Goal: Task Accomplishment & Management: Use online tool/utility

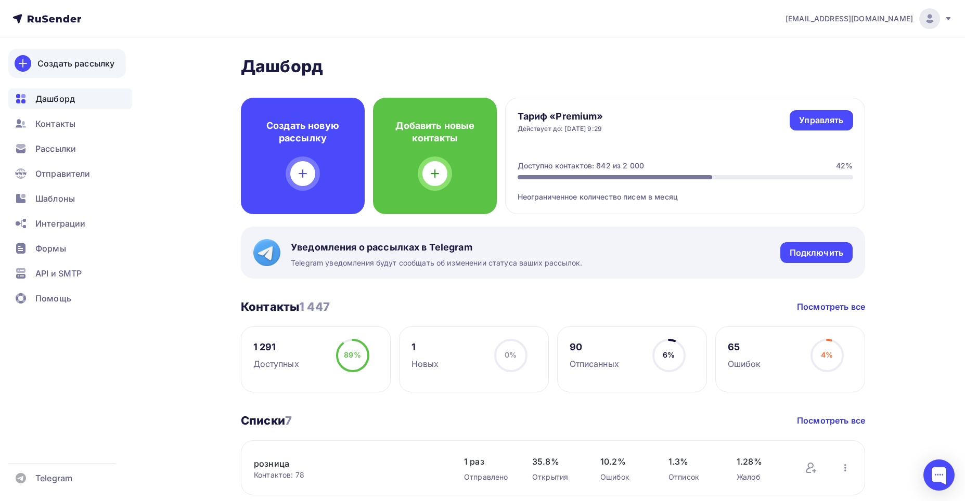
click at [58, 62] on div "Создать рассылку" at bounding box center [75, 63] width 77 height 12
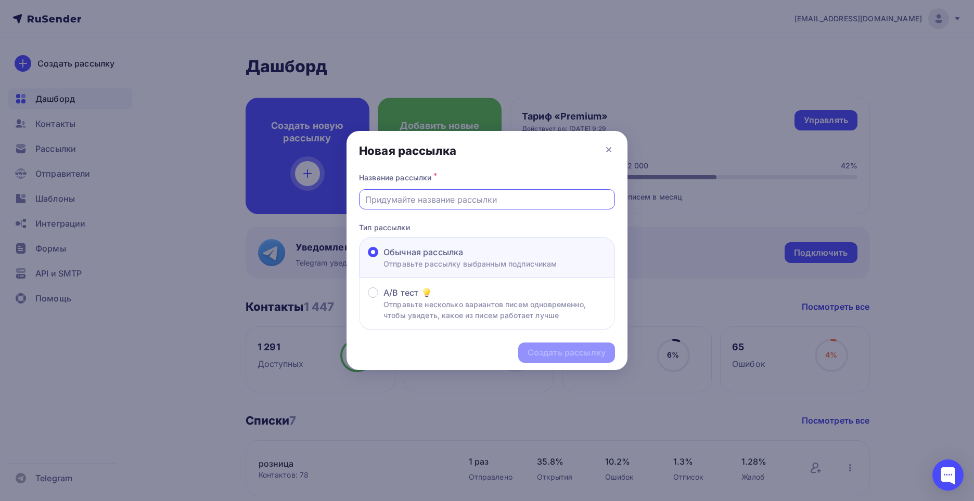
click at [380, 198] on input "text" at bounding box center [487, 200] width 244 height 12
type input "B"
type input "Информация"
click at [558, 352] on div "Создать рассылку" at bounding box center [566, 353] width 78 height 12
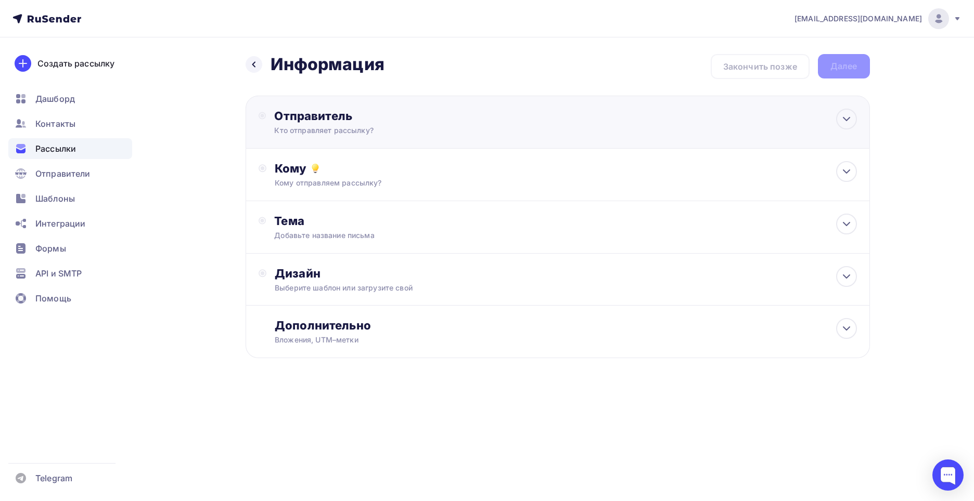
click at [321, 114] on div "Отправитель" at bounding box center [386, 116] width 225 height 15
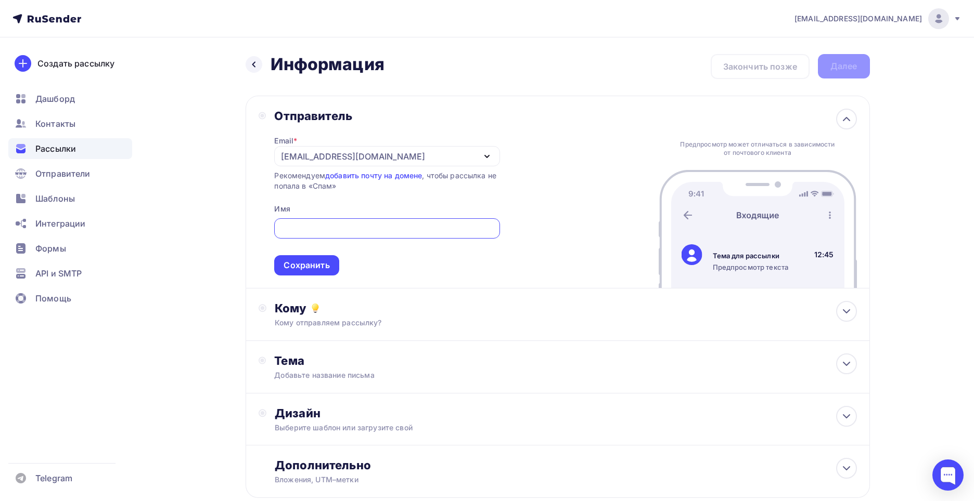
click at [321, 113] on div "Отправитель" at bounding box center [386, 116] width 225 height 15
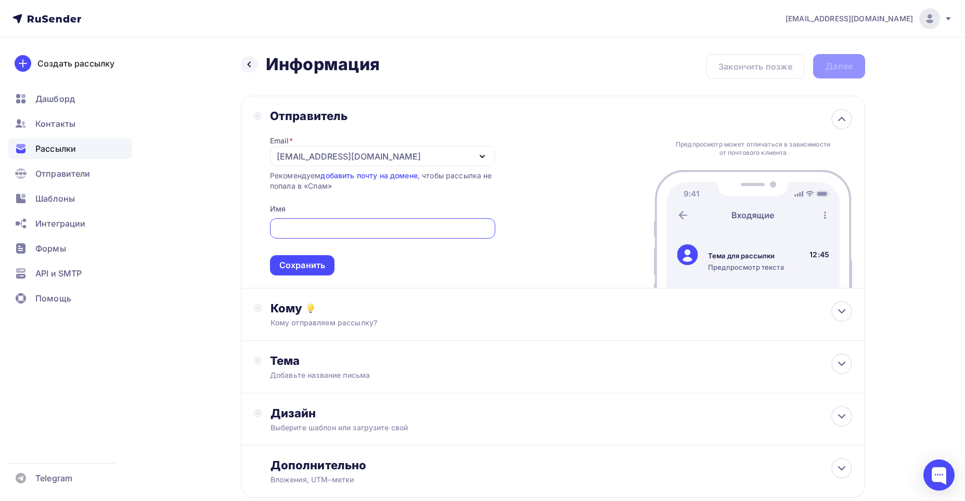
click at [311, 221] on div at bounding box center [382, 228] width 225 height 20
click at [311, 220] on div at bounding box center [382, 228] width 225 height 20
click at [314, 226] on input "text" at bounding box center [382, 229] width 213 height 12
click at [315, 226] on input "text" at bounding box center [382, 229] width 213 height 12
type input "[PERSON_NAME]"
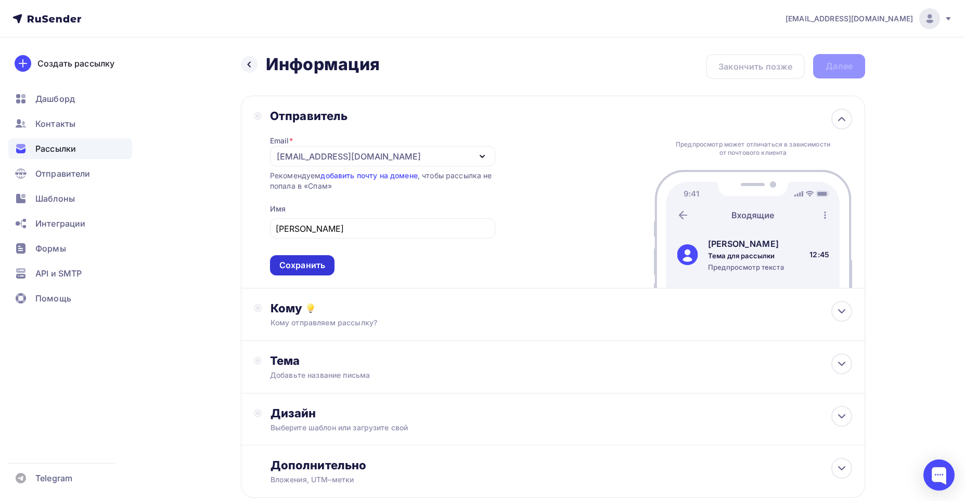
click at [294, 258] on div "Сохранить" at bounding box center [302, 265] width 65 height 20
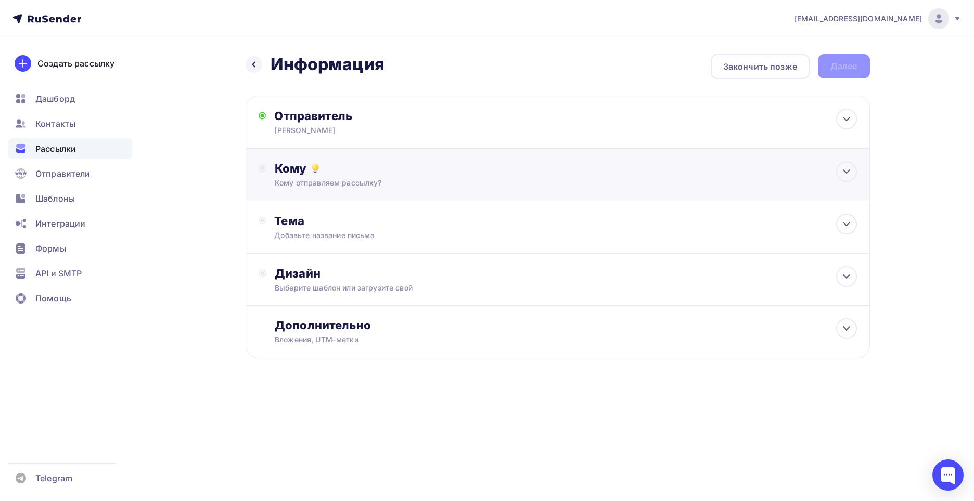
click at [282, 169] on div "Кому" at bounding box center [566, 168] width 582 height 15
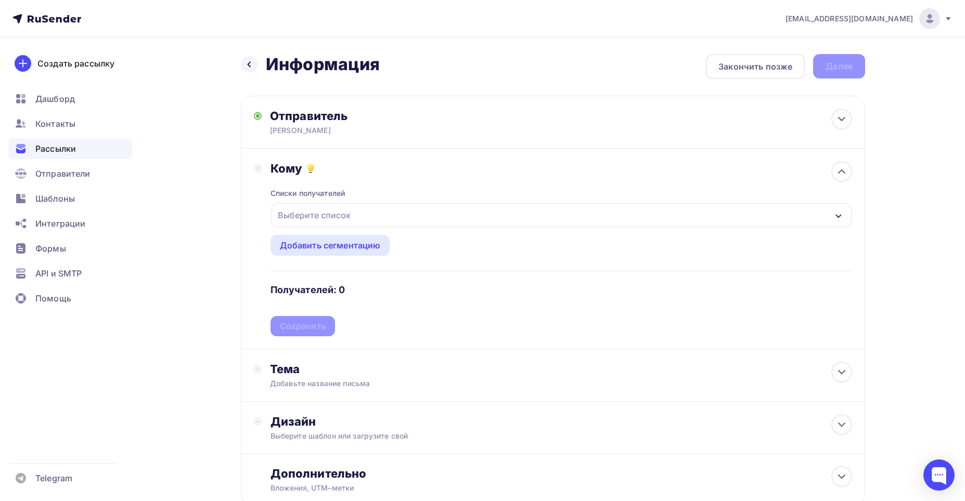
click at [840, 213] on icon "button" at bounding box center [838, 216] width 8 height 8
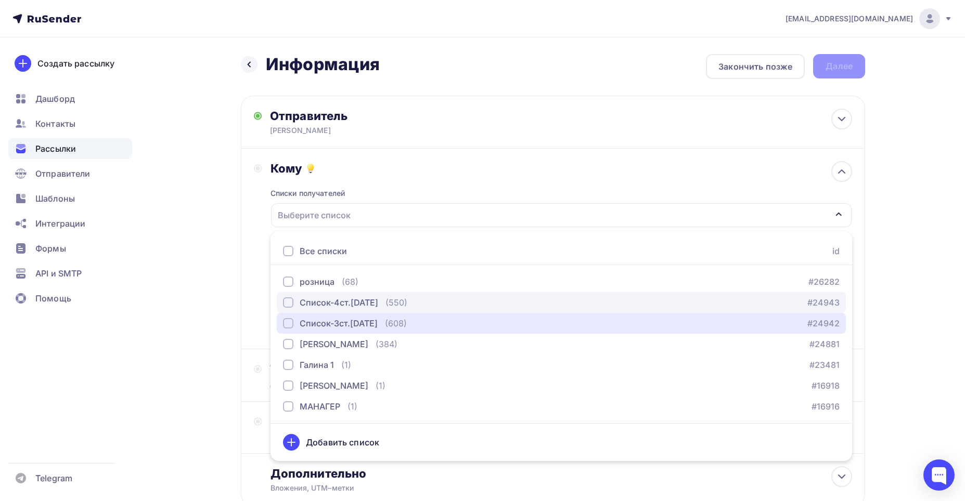
drag, startPoint x: 287, startPoint y: 323, endPoint x: 297, endPoint y: 306, distance: 18.9
click at [287, 322] on div "button" at bounding box center [288, 323] width 10 height 10
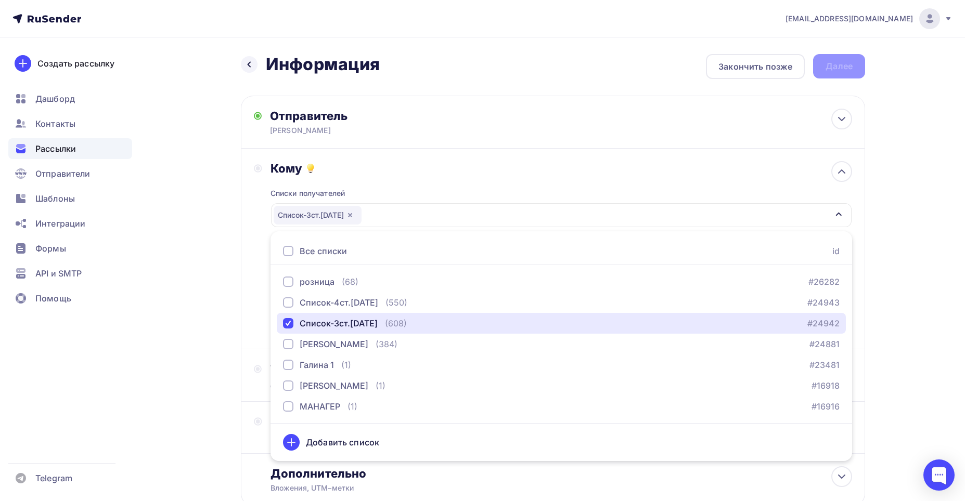
click at [377, 216] on div "Список-3ст.[DATE]" at bounding box center [561, 215] width 581 height 24
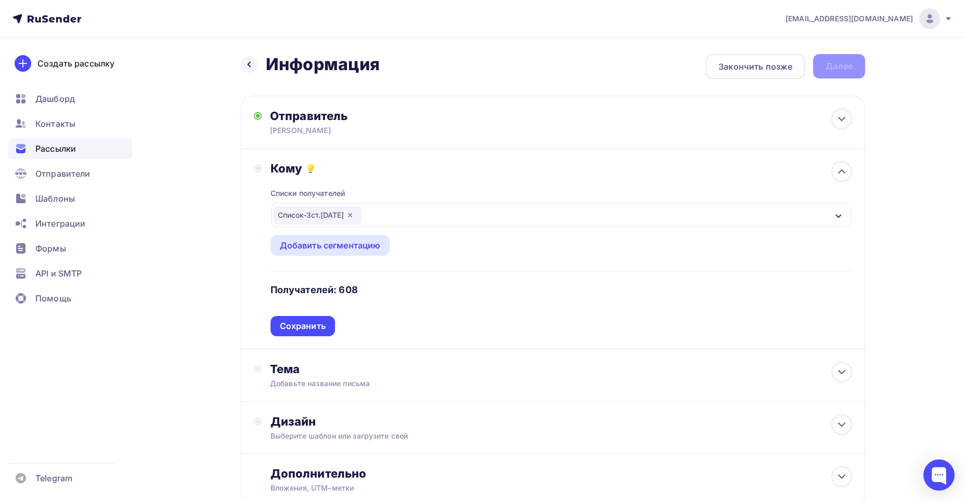
click at [302, 325] on div "Сохранить" at bounding box center [303, 326] width 46 height 12
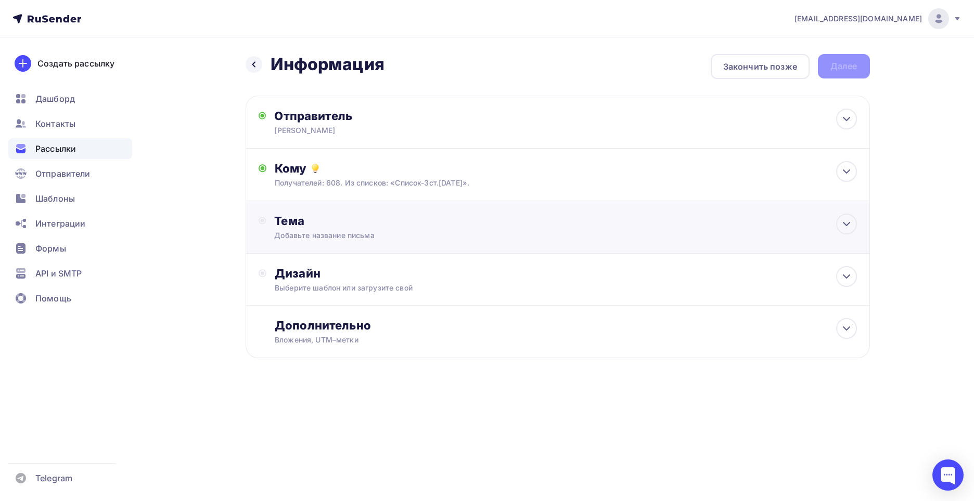
click at [293, 222] on div "Тема" at bounding box center [376, 221] width 205 height 15
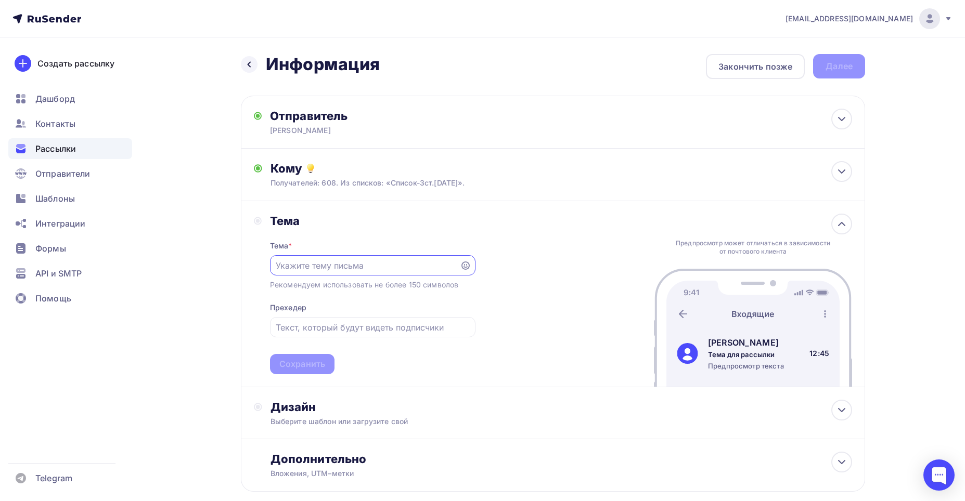
click at [290, 268] on input "text" at bounding box center [365, 266] width 178 height 12
type input "и"
type input "Информация по остаткам и ценам."
click at [288, 357] on div "Сохранить" at bounding box center [302, 364] width 65 height 20
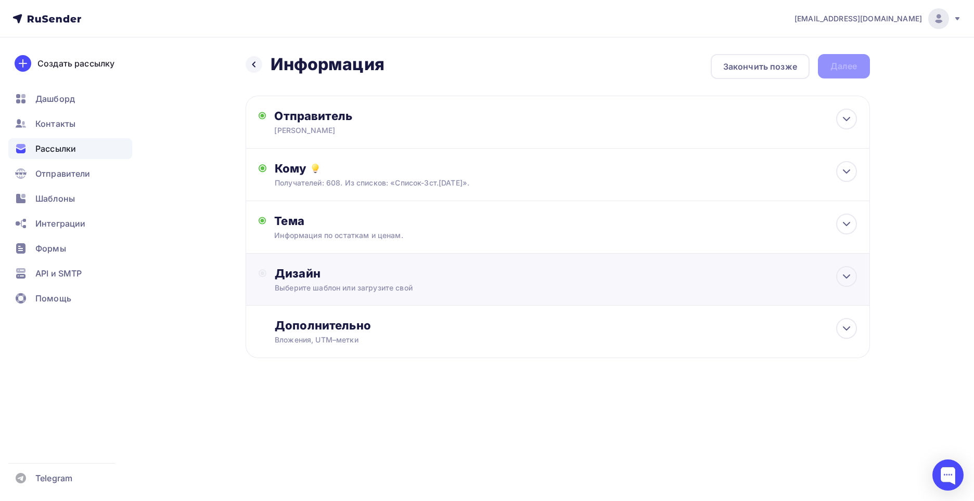
click at [289, 272] on div "Дизайн" at bounding box center [566, 273] width 582 height 15
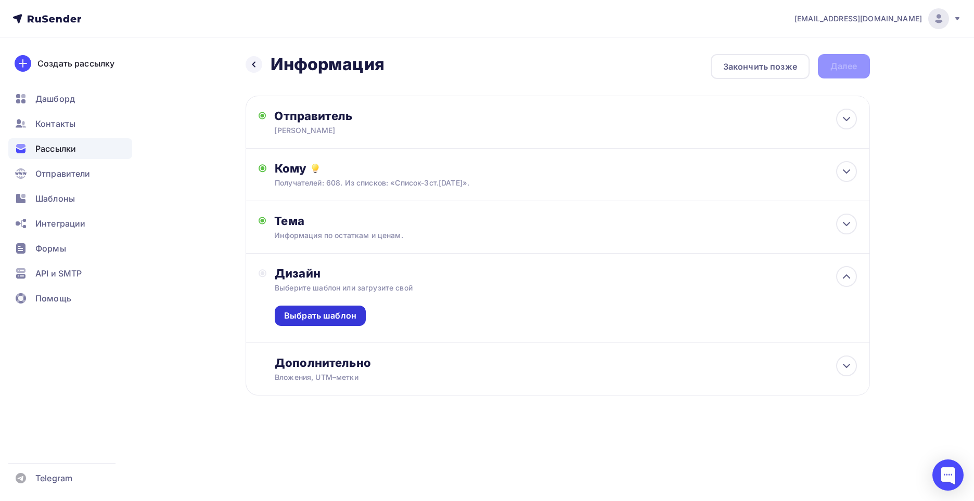
click at [310, 314] on div "Выбрать шаблон" at bounding box center [320, 316] width 72 height 12
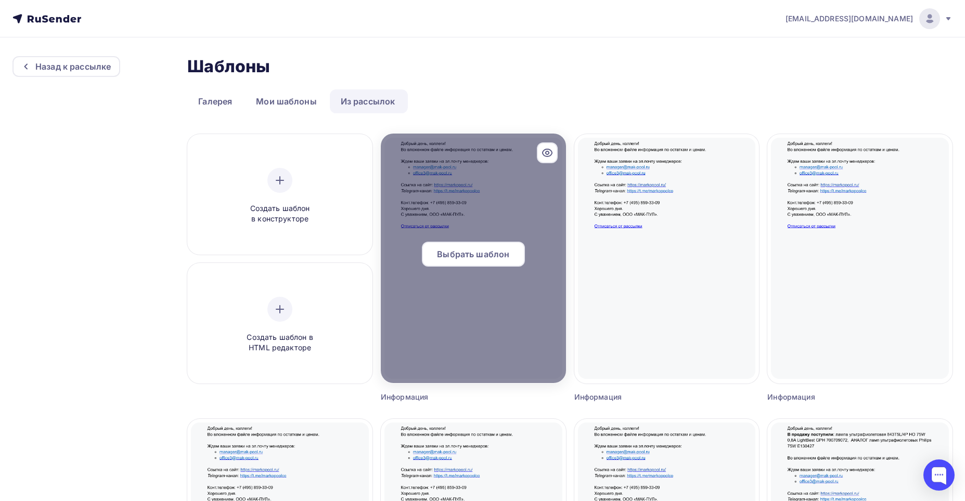
click at [473, 250] on span "Выбрать шаблон" at bounding box center [473, 254] width 72 height 12
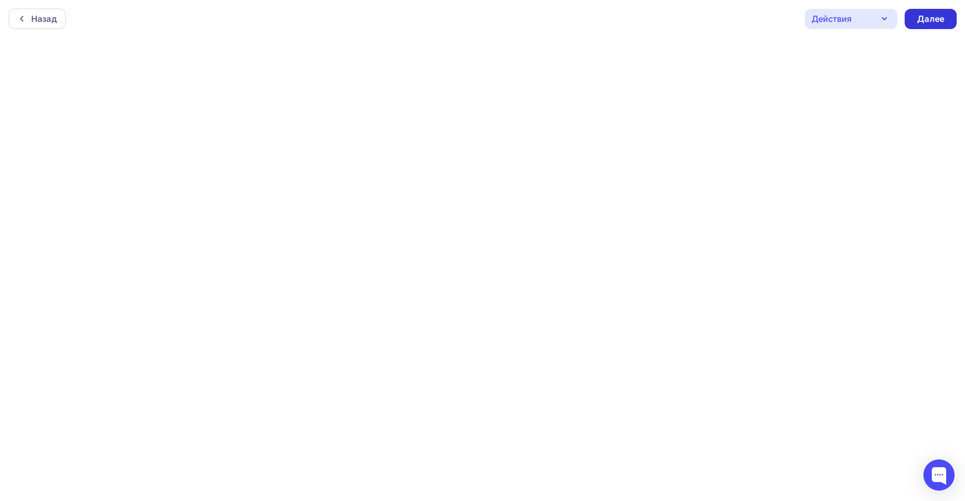
click at [927, 18] on div "Далее" at bounding box center [930, 19] width 27 height 12
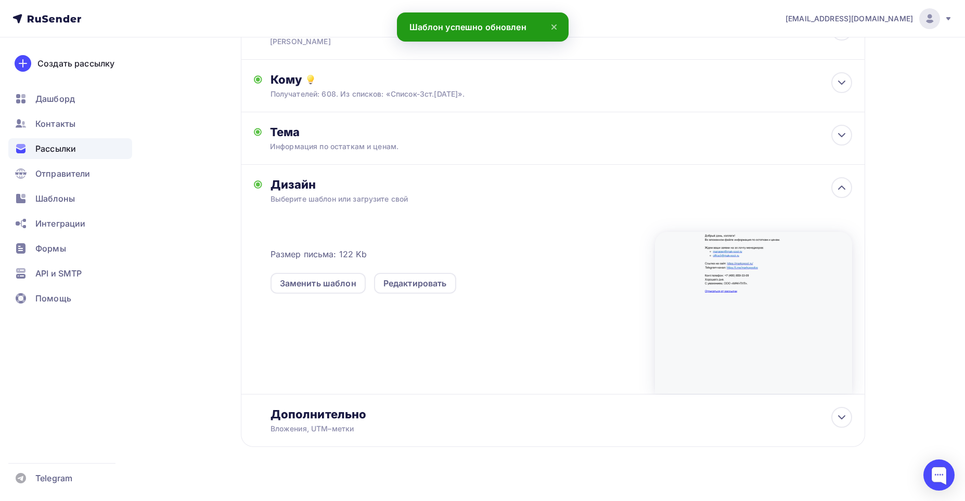
scroll to position [102, 0]
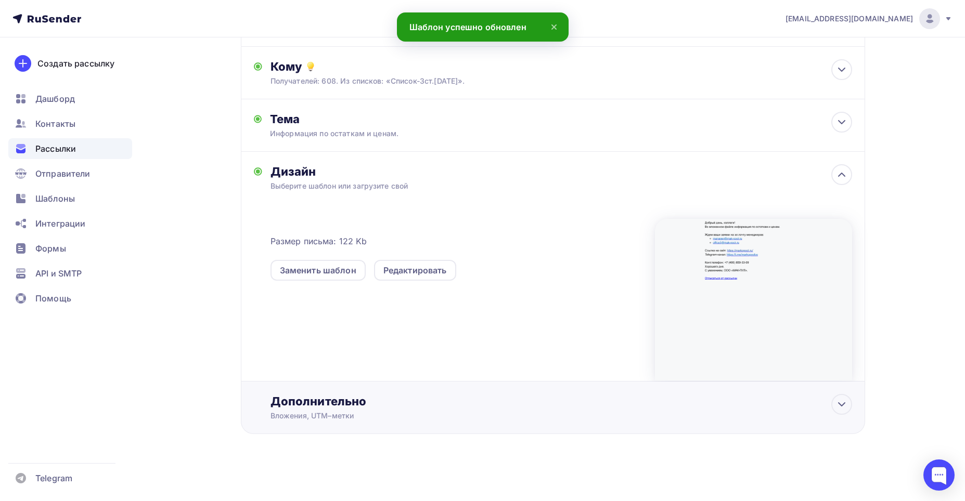
click at [303, 399] on div "Дополнительно" at bounding box center [561, 401] width 582 height 15
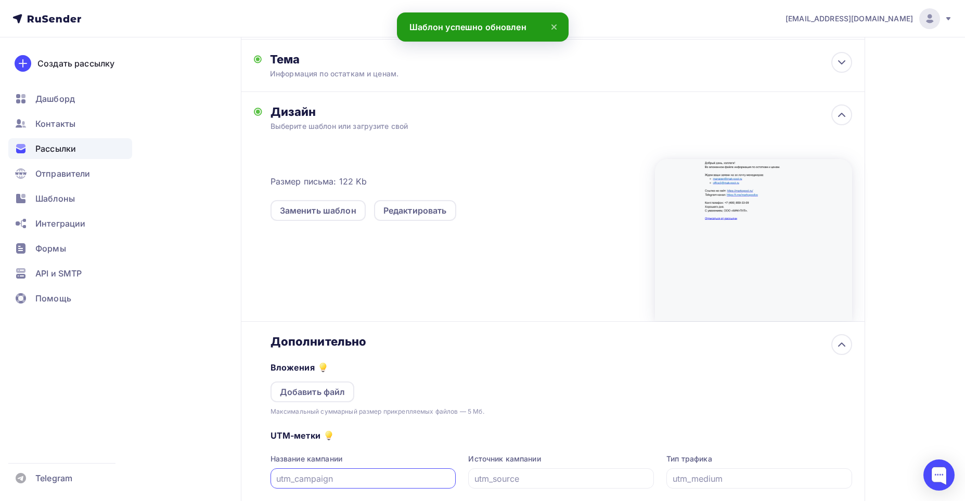
scroll to position [257, 0]
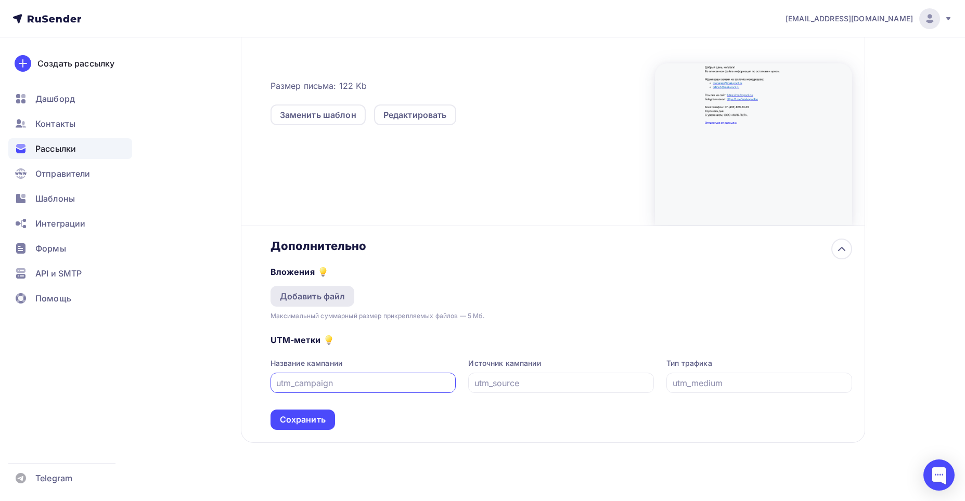
click at [319, 297] on div "Добавить файл" at bounding box center [313, 296] width 66 height 12
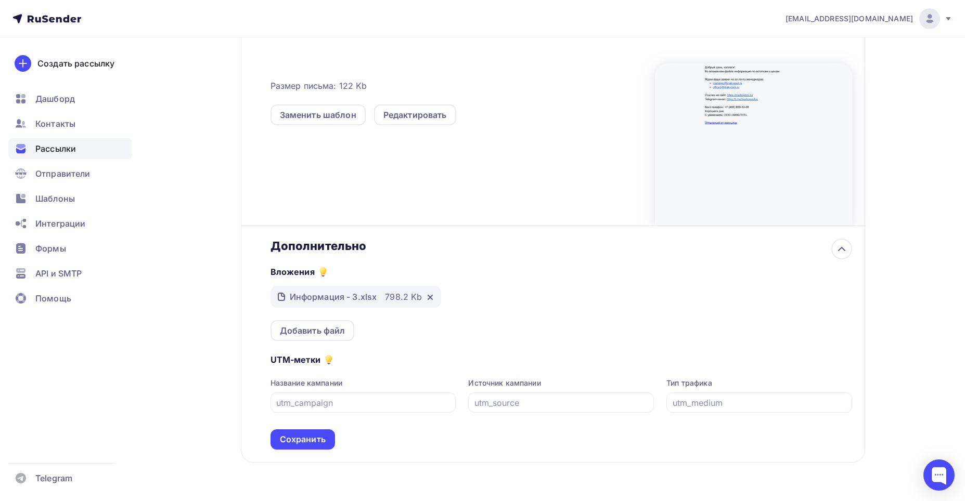
click at [301, 441] on div "Сохранить" at bounding box center [303, 440] width 46 height 12
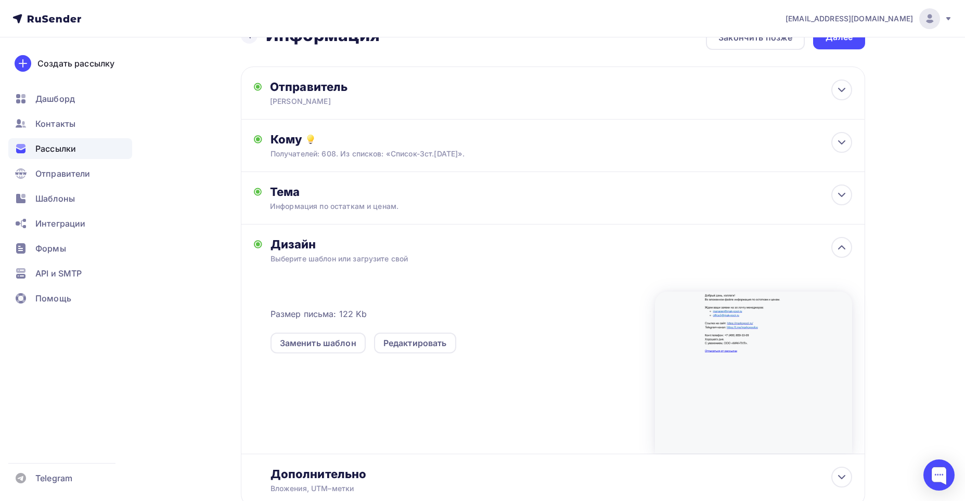
scroll to position [0, 0]
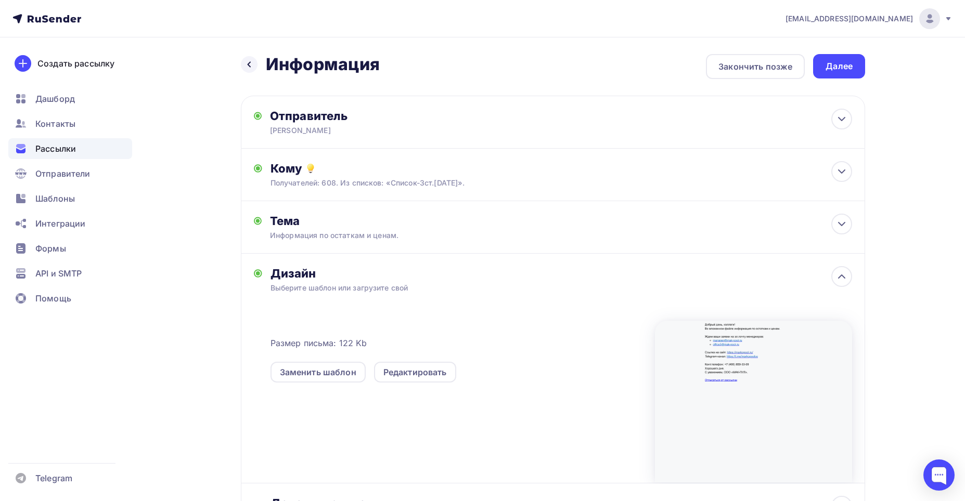
click at [839, 65] on div "Далее" at bounding box center [839, 66] width 27 height 12
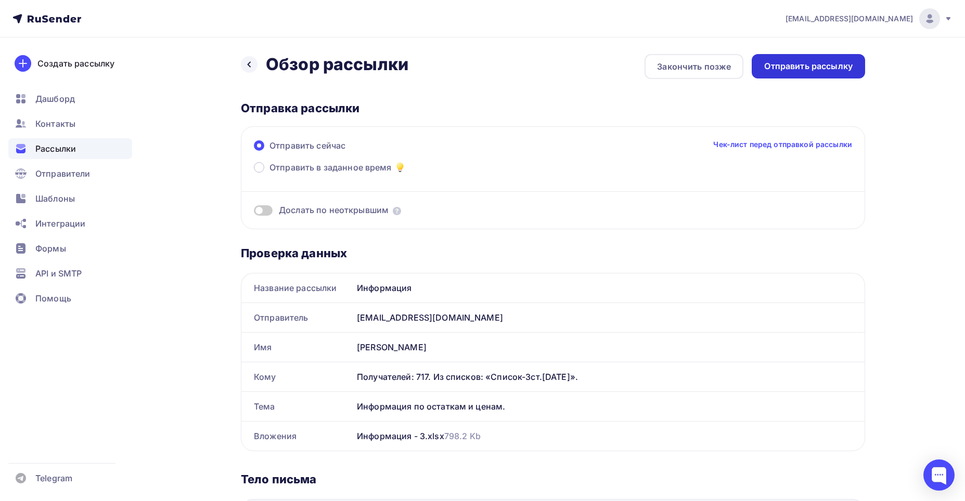
click at [796, 68] on div "Отправить рассылку" at bounding box center [808, 66] width 88 height 12
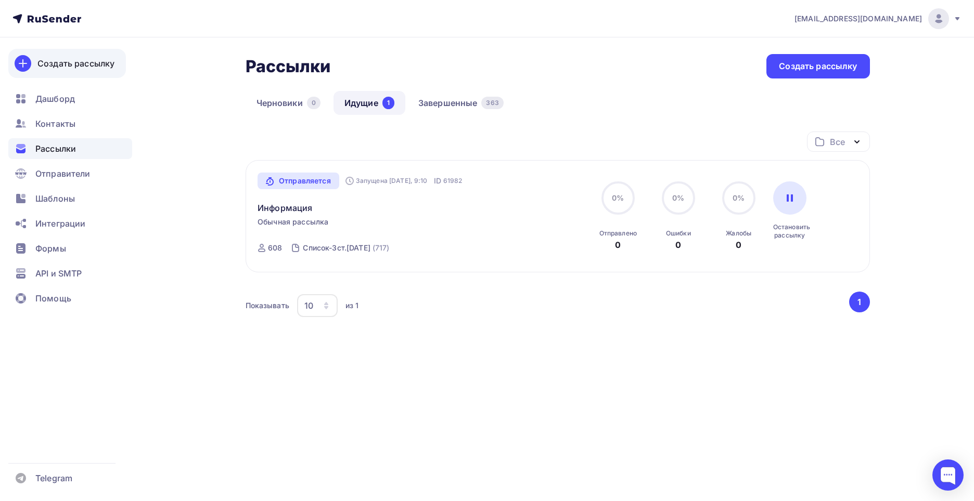
click at [70, 63] on div "Создать рассылку" at bounding box center [75, 63] width 77 height 12
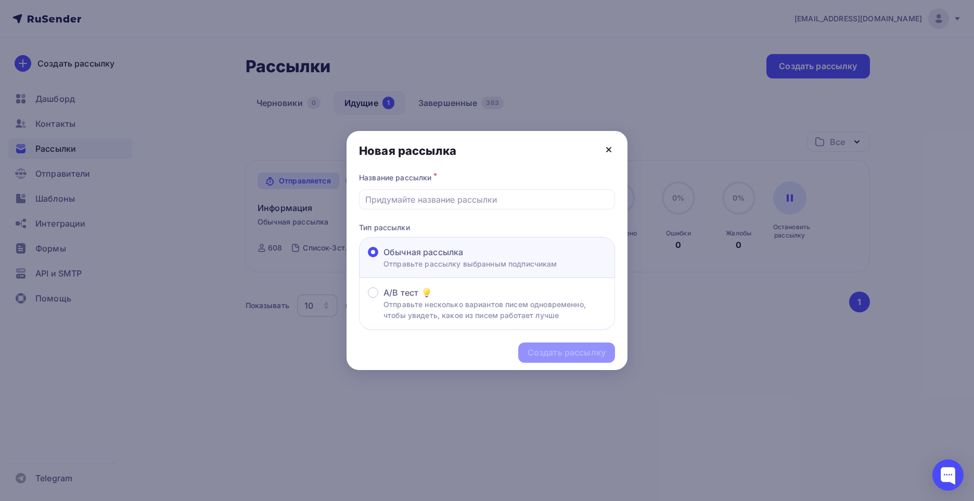
click at [610, 152] on icon at bounding box center [608, 150] width 12 height 12
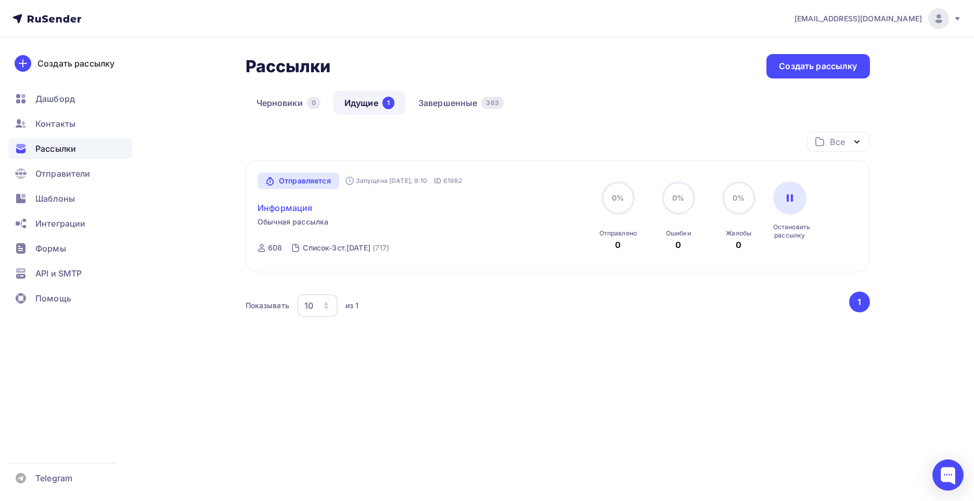
click at [289, 210] on link "Информация" at bounding box center [284, 208] width 55 height 12
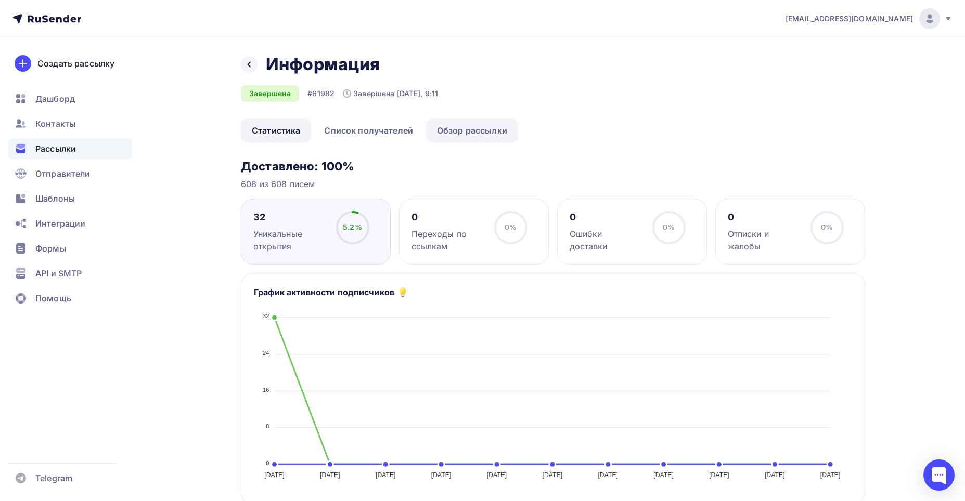
click at [457, 132] on link "Обзор рассылки" at bounding box center [472, 131] width 92 height 24
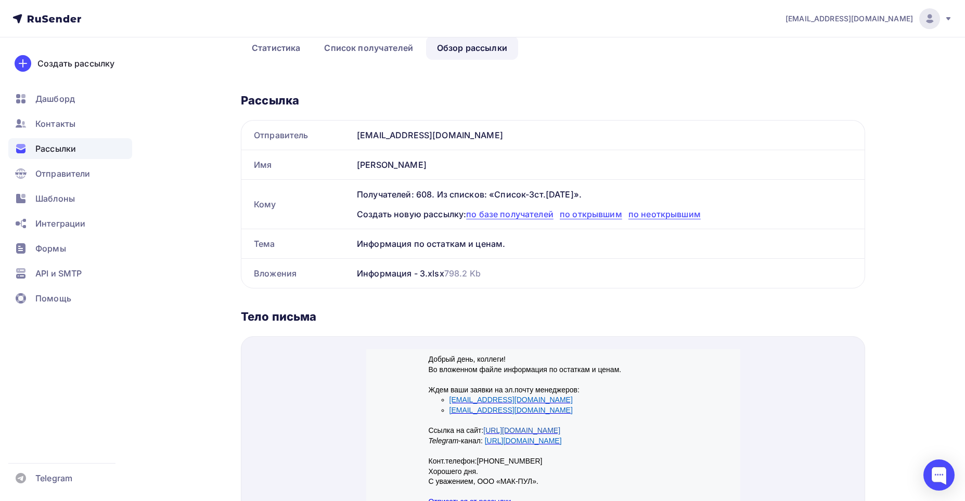
scroll to position [104, 0]
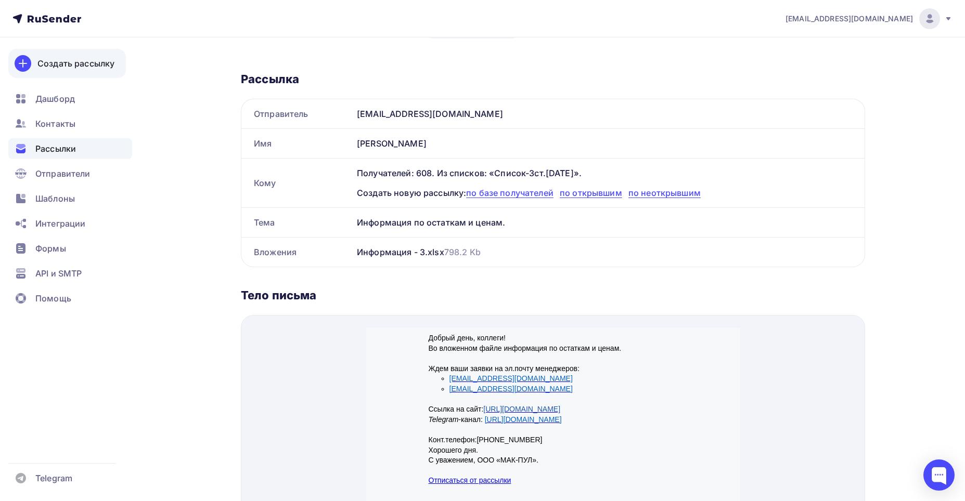
click at [64, 61] on div "Создать рассылку" at bounding box center [75, 63] width 77 height 12
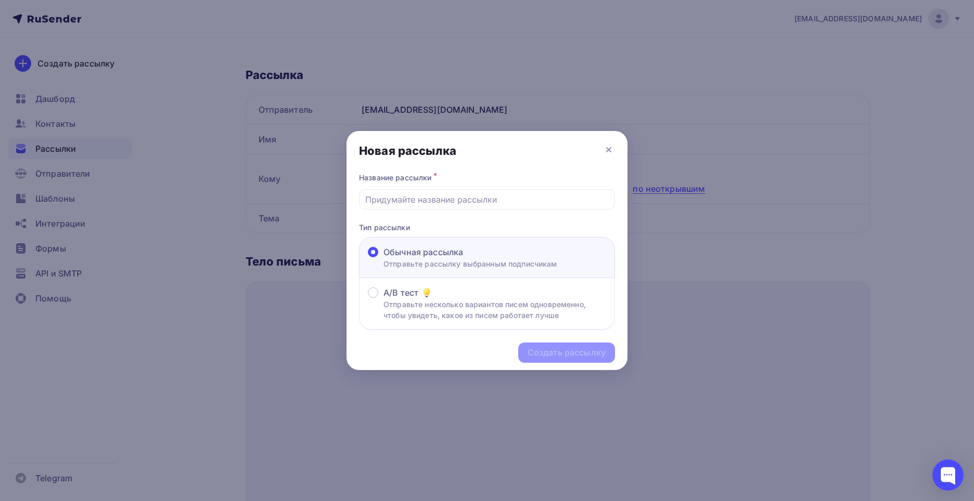
drag, startPoint x: 612, startPoint y: 150, endPoint x: 622, endPoint y: 153, distance: 10.4
click at [618, 153] on div "Новая рассылка" at bounding box center [486, 151] width 281 height 40
click at [606, 147] on icon at bounding box center [608, 150] width 12 height 12
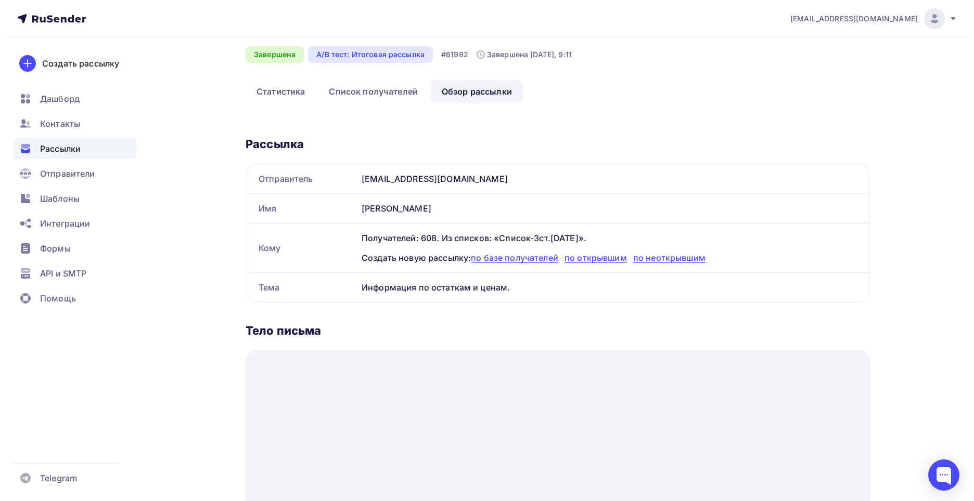
scroll to position [0, 0]
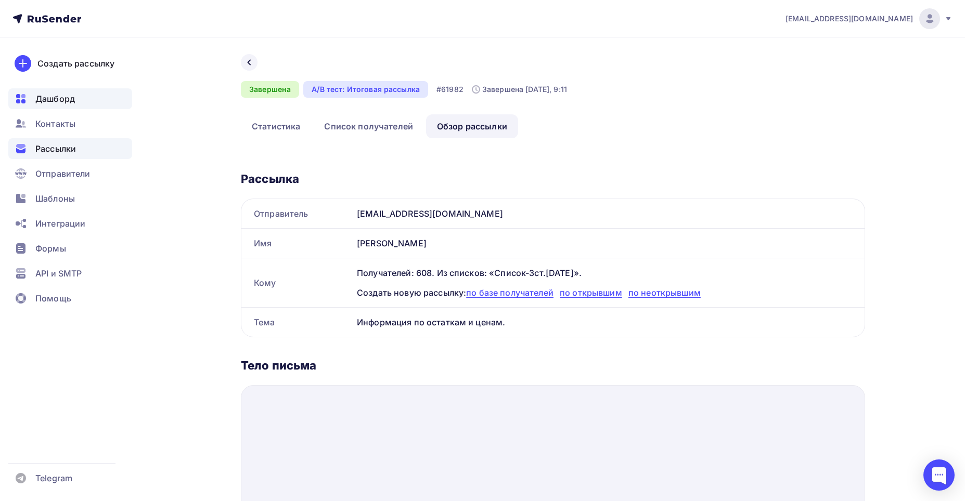
click at [46, 100] on span "Дашборд" at bounding box center [55, 99] width 40 height 12
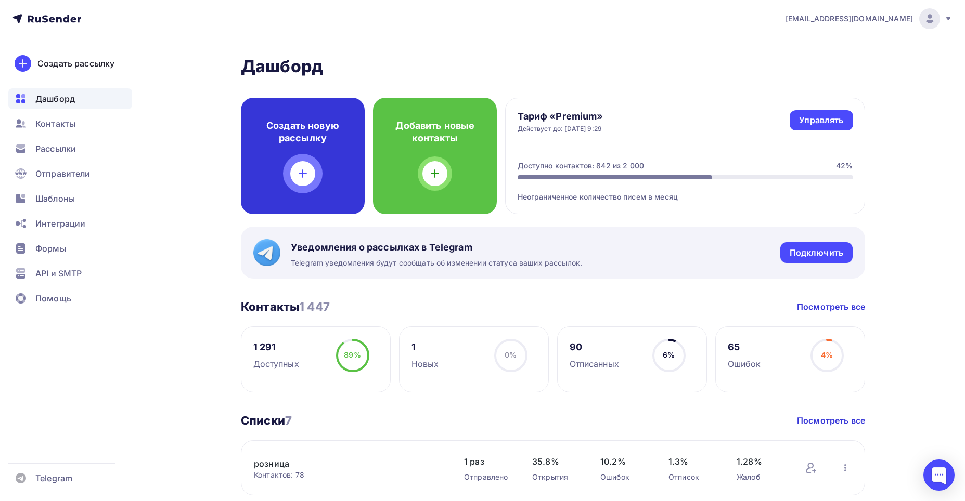
click at [292, 128] on h4 "Создать новую рассылку" at bounding box center [302, 132] width 91 height 25
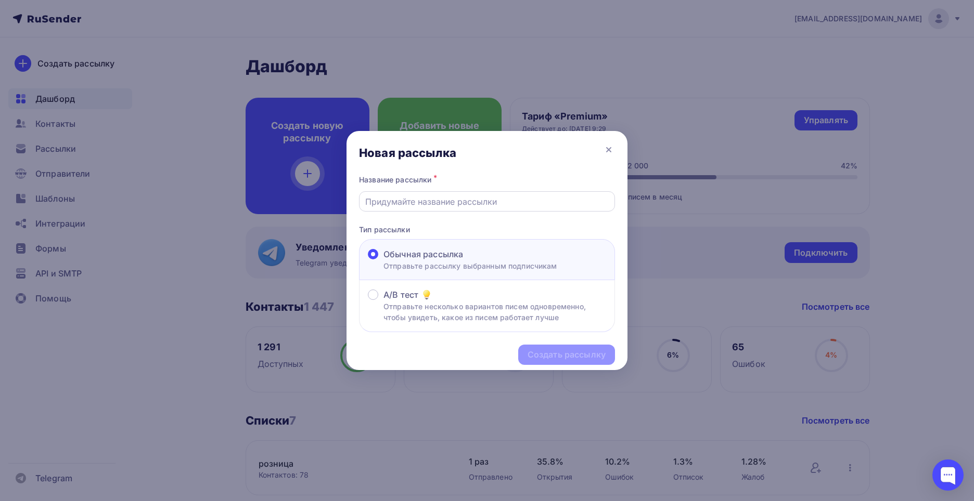
click at [411, 203] on input "text" at bounding box center [487, 202] width 244 height 12
type input "Информация"
click at [554, 354] on div "Создать рассылку" at bounding box center [566, 355] width 78 height 12
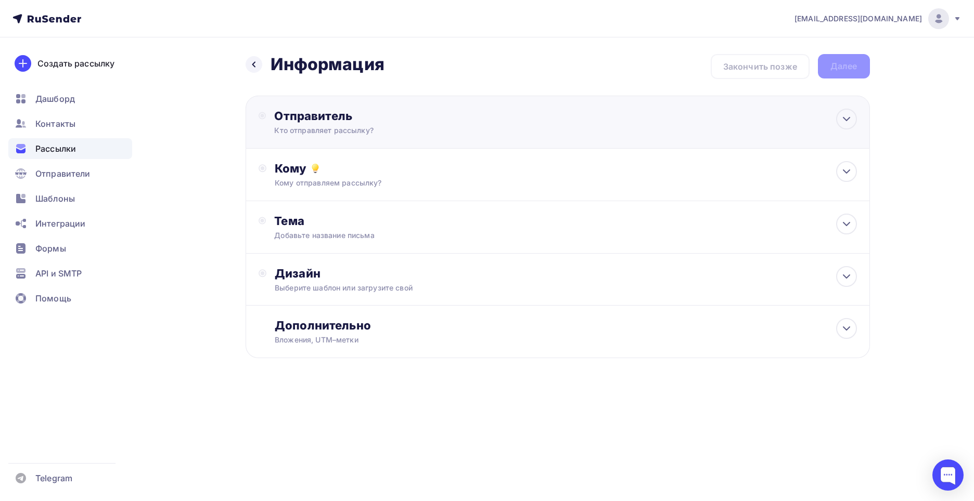
click at [341, 113] on div "Отправитель" at bounding box center [386, 116] width 225 height 15
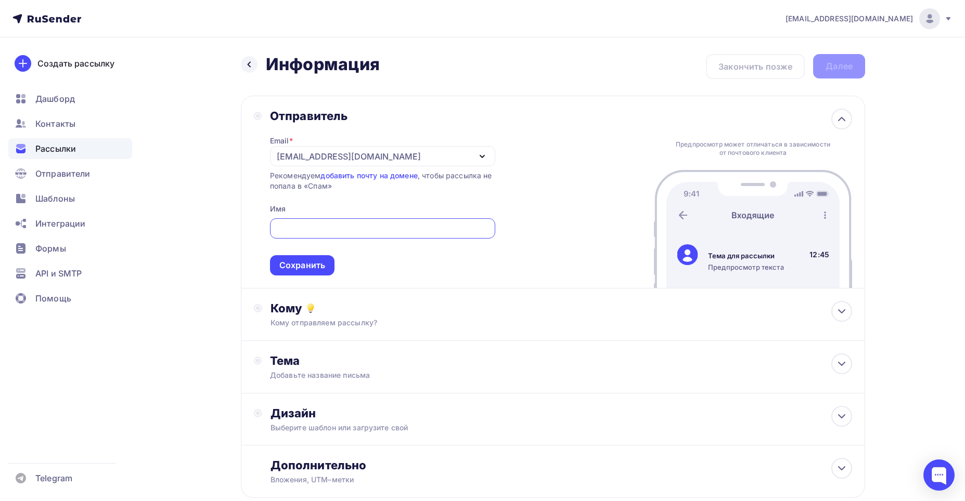
click at [299, 224] on input "text" at bounding box center [382, 229] width 213 height 12
type input "[PERSON_NAME]"
click at [284, 261] on div "Сохранить" at bounding box center [302, 266] width 46 height 12
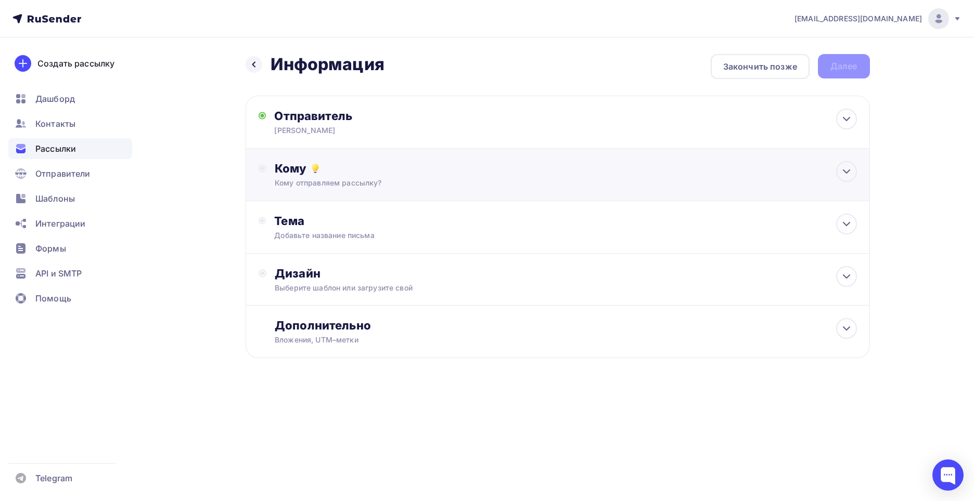
click at [285, 170] on div "Кому" at bounding box center [566, 168] width 582 height 15
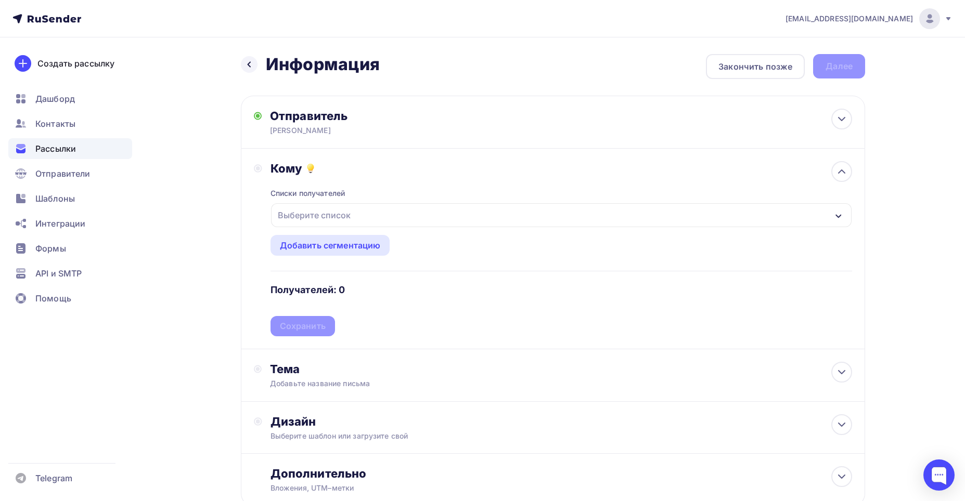
click at [840, 216] on icon "button" at bounding box center [838, 216] width 6 height 4
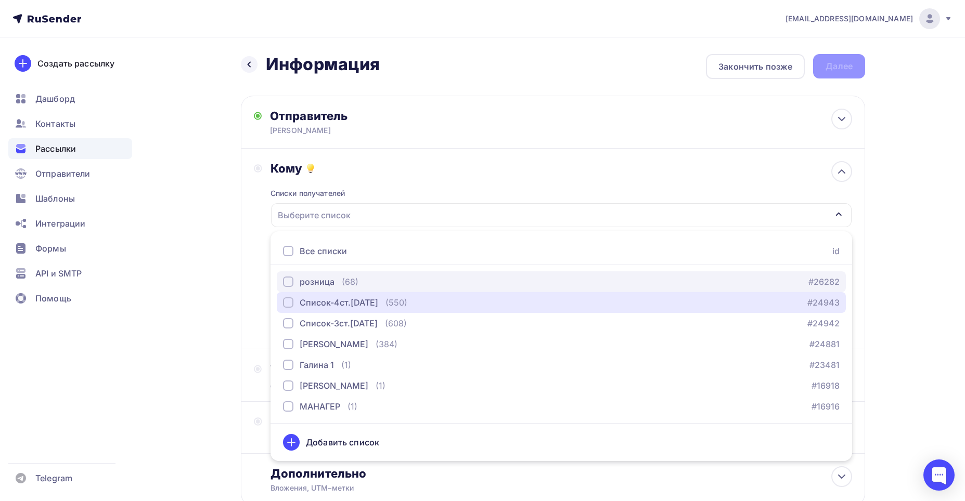
drag, startPoint x: 289, startPoint y: 301, endPoint x: 303, endPoint y: 288, distance: 19.1
click at [289, 301] on div "button" at bounding box center [288, 303] width 10 height 10
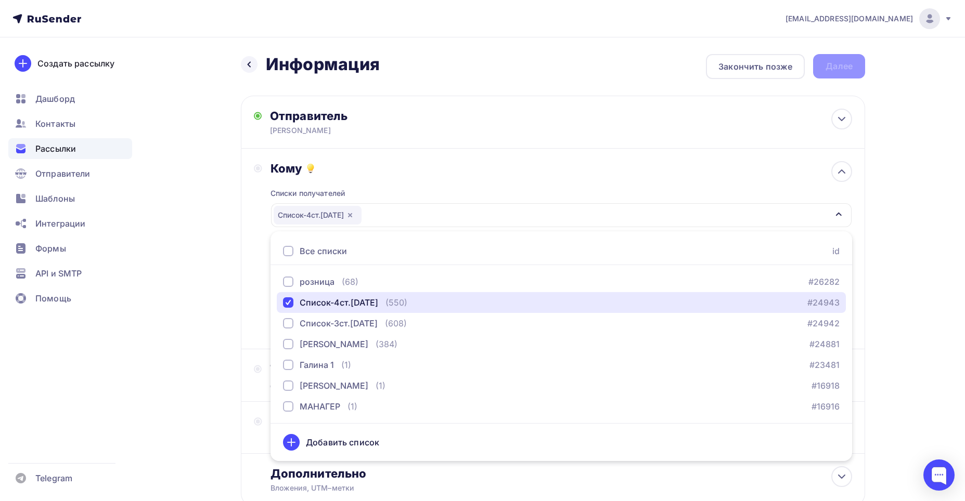
click at [382, 216] on div "Список-4ст.[DATE]" at bounding box center [561, 215] width 581 height 24
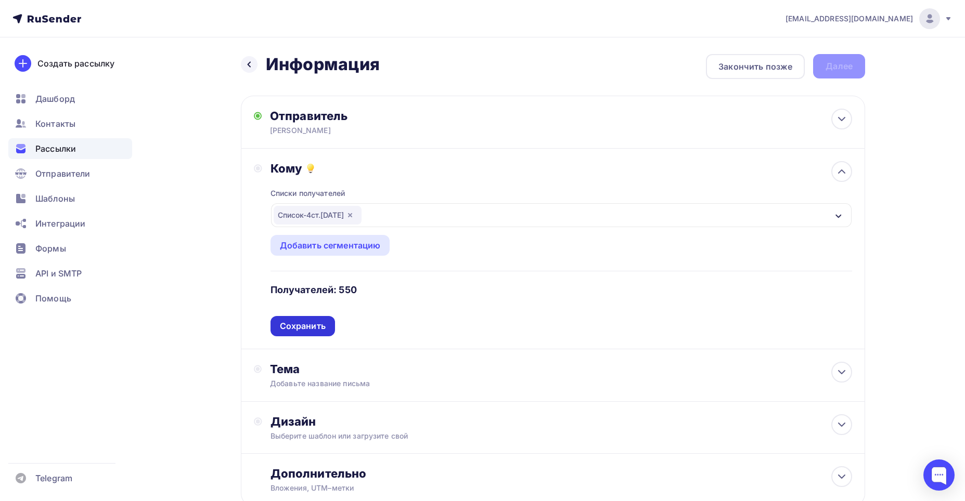
click at [296, 324] on div "Сохранить" at bounding box center [303, 326] width 46 height 12
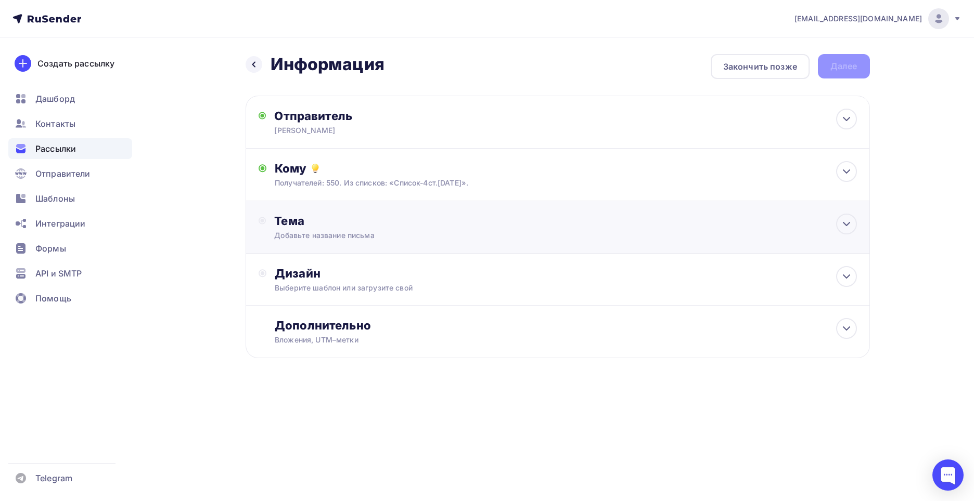
click at [290, 220] on div "Тема" at bounding box center [376, 221] width 205 height 15
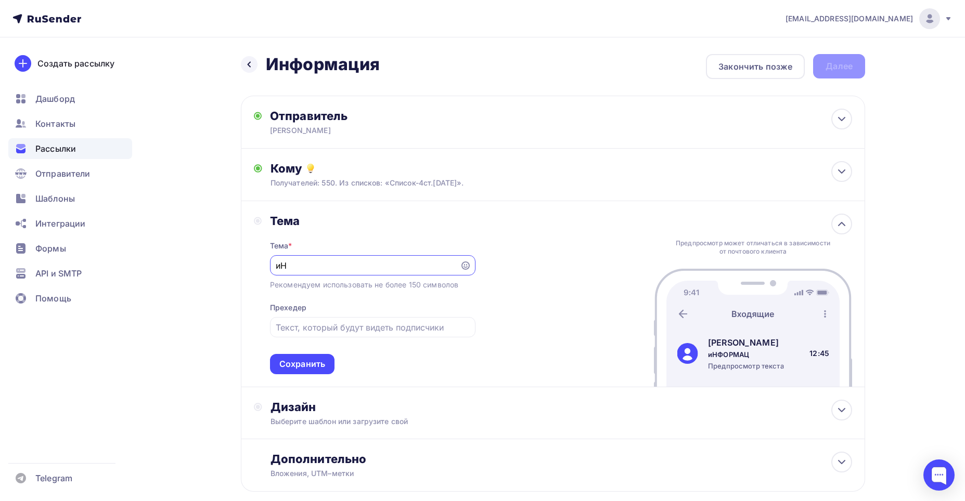
type input "и"
click at [396, 265] on input "Информация по остаткам и цнам" at bounding box center [365, 266] width 178 height 12
click at [419, 267] on input "Информация по остаткам и ценам" at bounding box center [365, 266] width 178 height 12
type input "Информация по остаткам и ценам."
click at [302, 362] on div "Сохранить" at bounding box center [302, 364] width 46 height 12
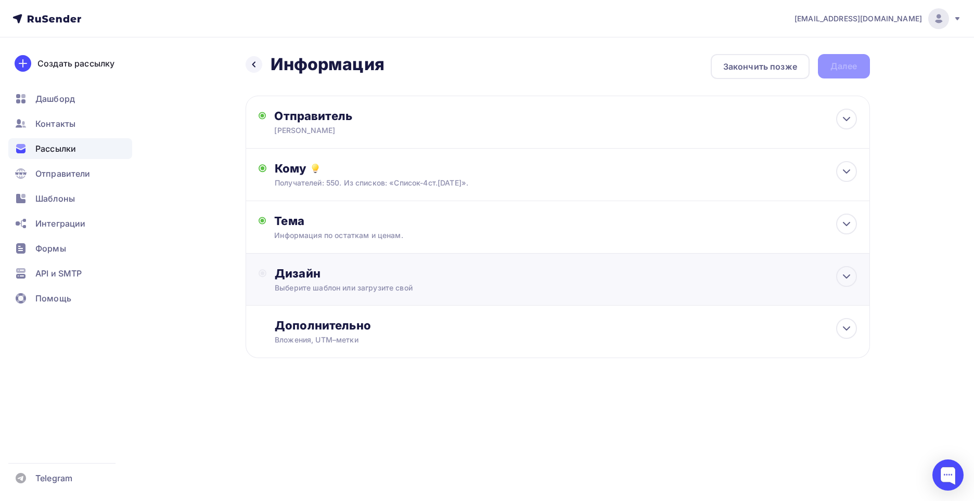
click at [294, 272] on div "Дизайн" at bounding box center [566, 273] width 582 height 15
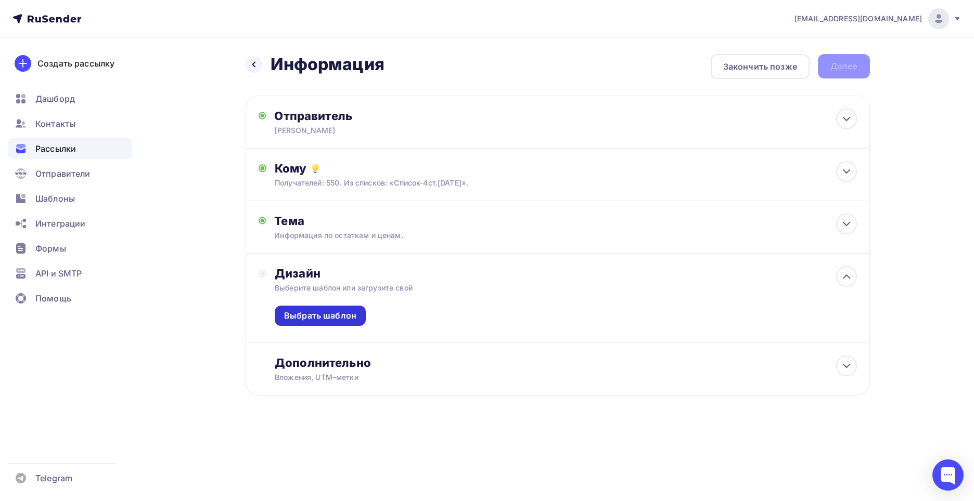
click at [309, 315] on div "Выбрать шаблон" at bounding box center [320, 316] width 72 height 12
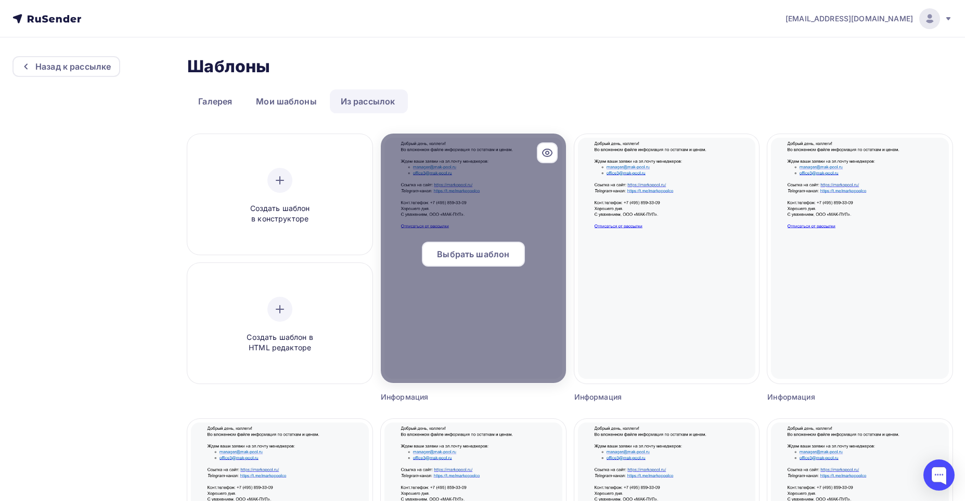
click at [457, 252] on span "Выбрать шаблон" at bounding box center [473, 254] width 72 height 12
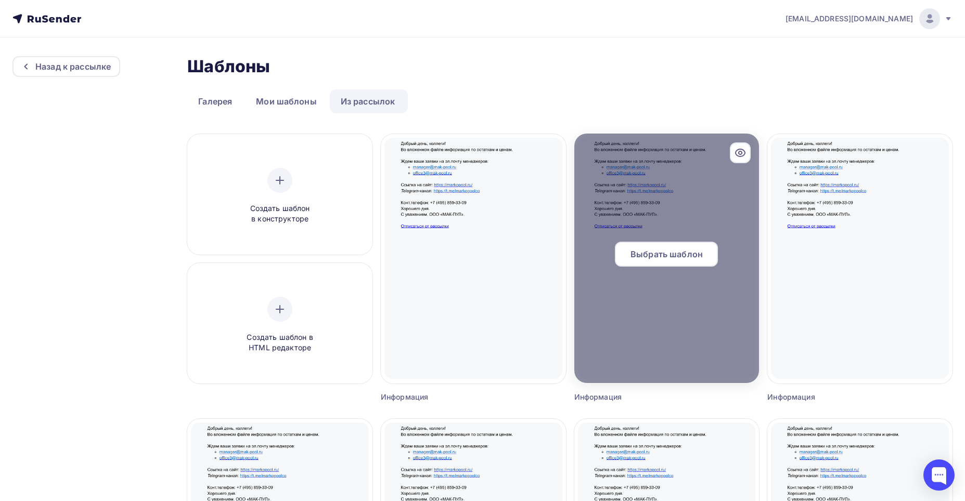
click at [644, 318] on div at bounding box center [666, 259] width 185 height 250
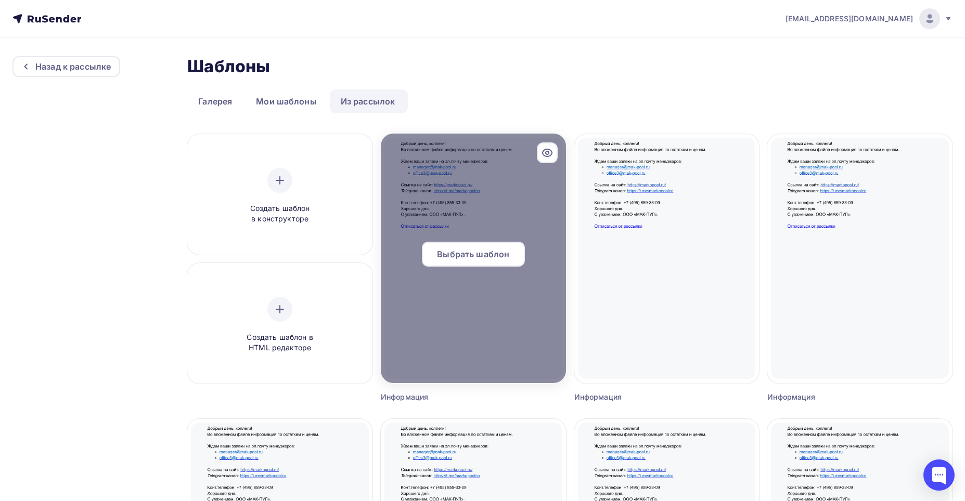
click at [447, 247] on div "Выбрать шаблон" at bounding box center [473, 254] width 103 height 25
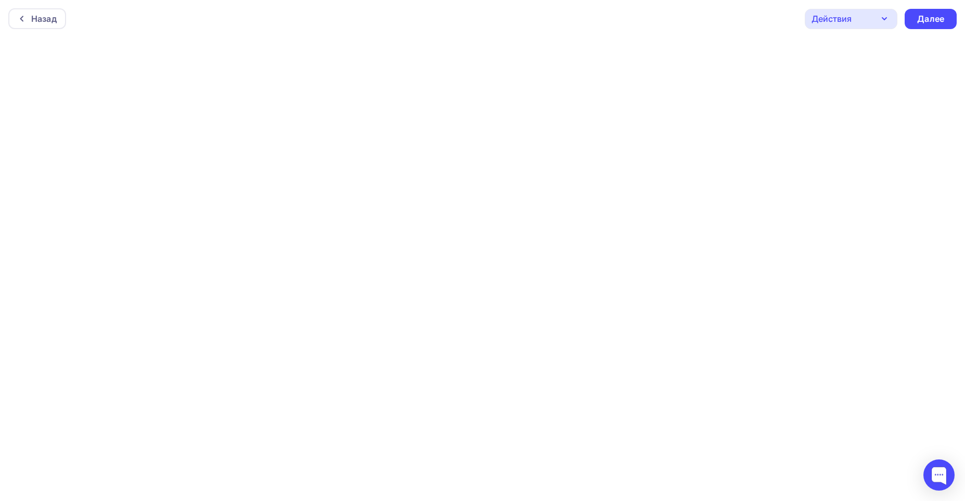
scroll to position [3, 0]
click at [927, 16] on div "Далее" at bounding box center [930, 16] width 27 height 12
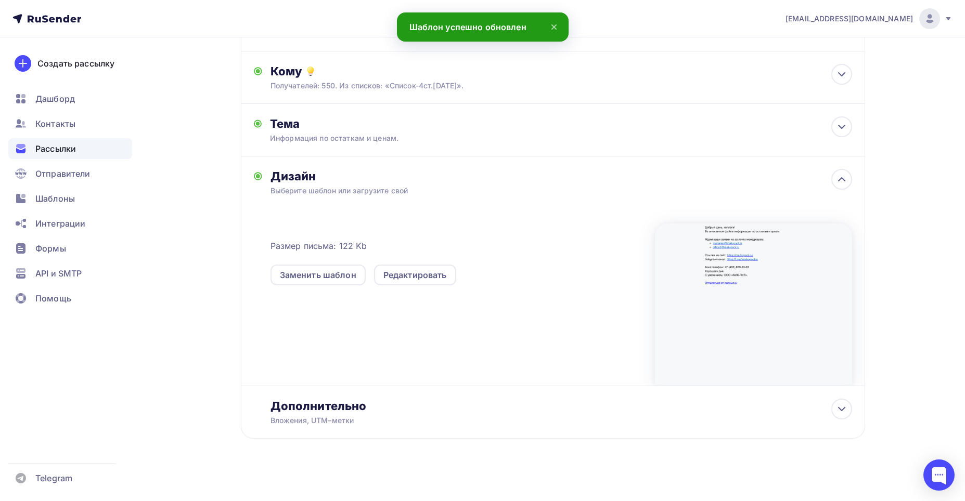
scroll to position [102, 0]
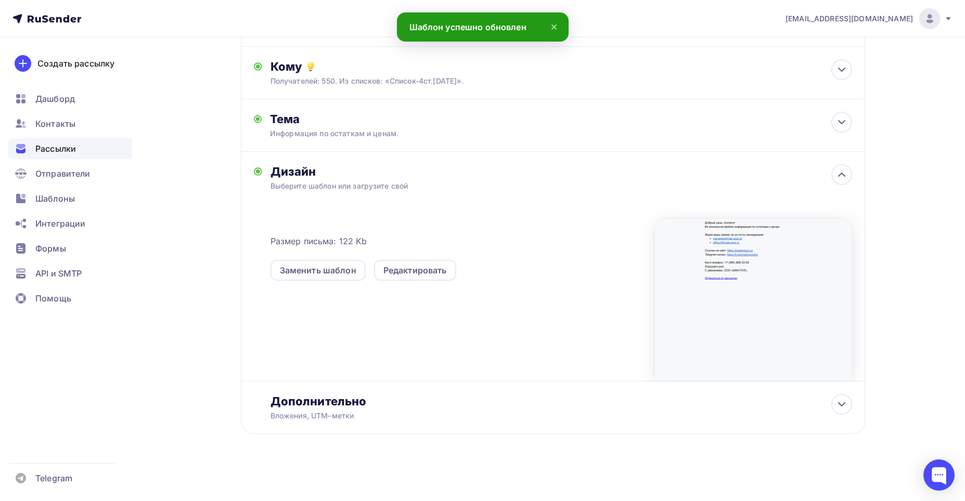
click at [552, 23] on icon at bounding box center [554, 27] width 12 height 12
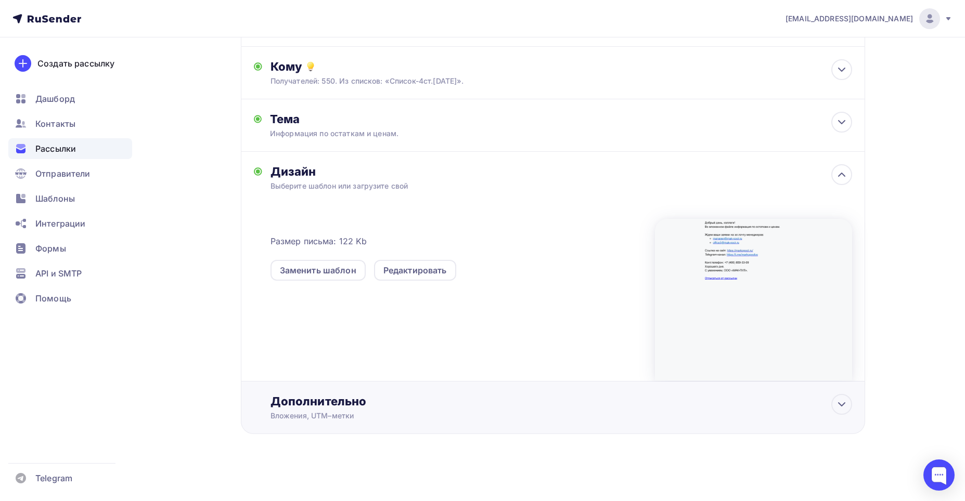
click at [313, 398] on div "Дополнительно" at bounding box center [561, 401] width 582 height 15
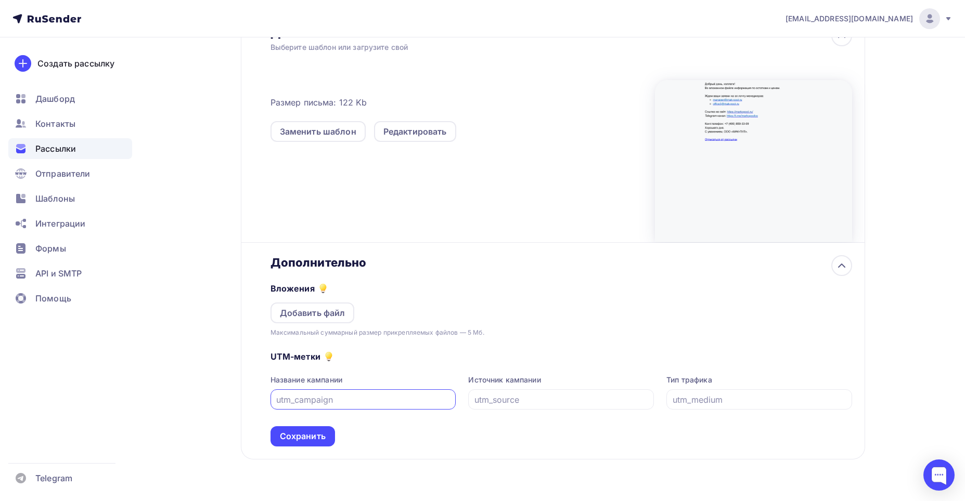
scroll to position [257, 0]
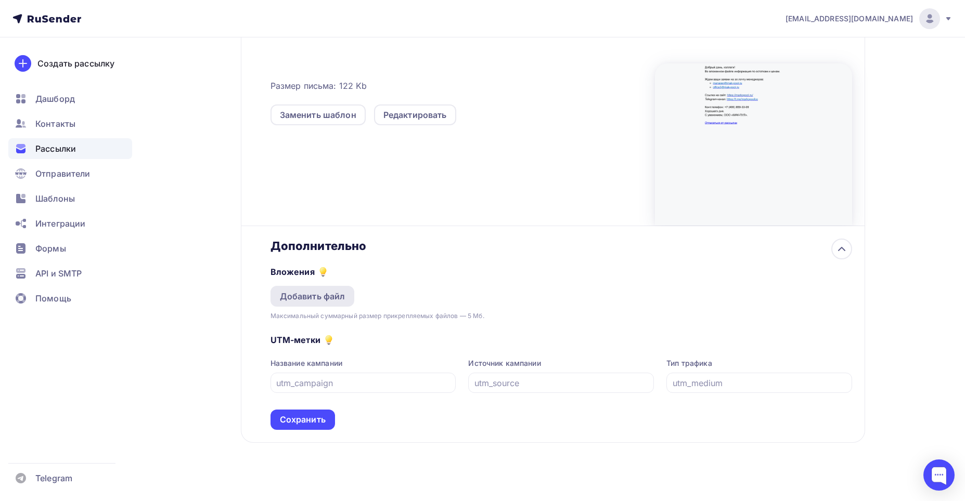
click at [317, 295] on div "Добавить файл" at bounding box center [313, 296] width 66 height 12
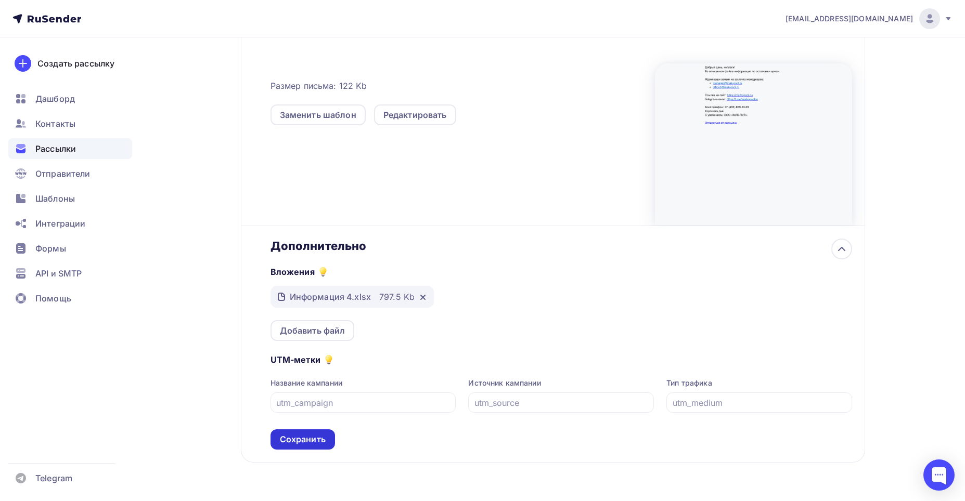
click at [303, 440] on div "Сохранить" at bounding box center [303, 440] width 46 height 12
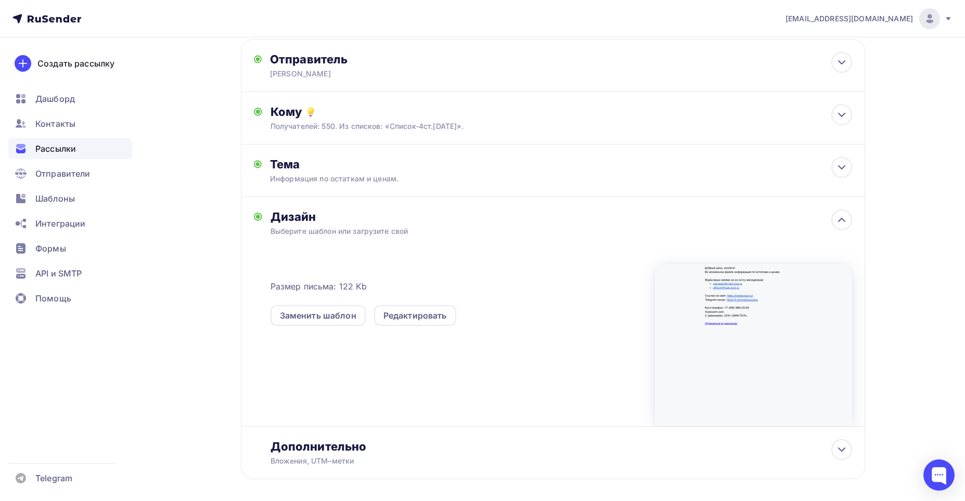
scroll to position [0, 0]
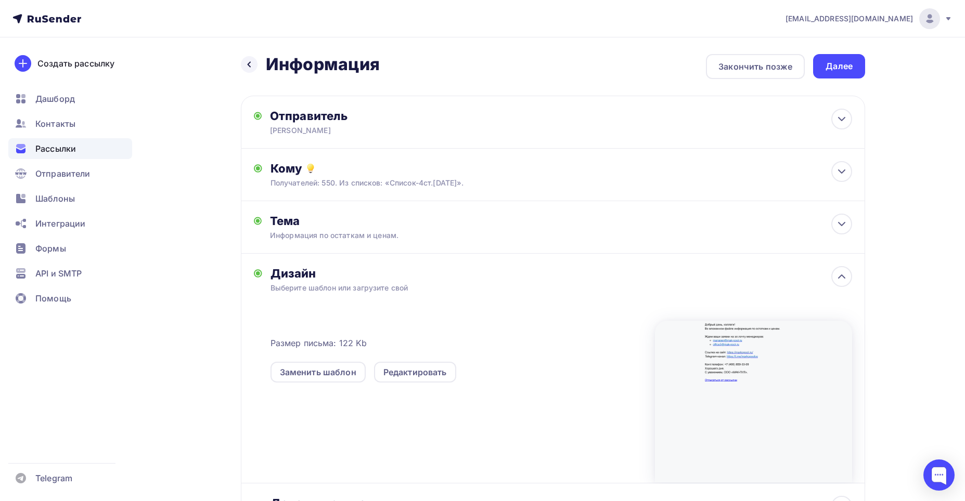
drag, startPoint x: 836, startPoint y: 61, endPoint x: 828, endPoint y: 67, distance: 9.7
click at [834, 62] on div "Далее" at bounding box center [839, 66] width 27 height 12
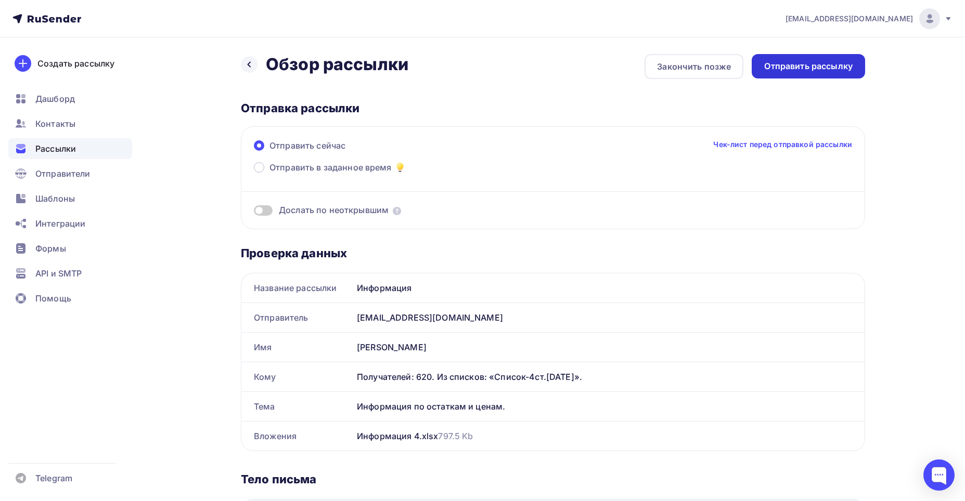
click at [809, 66] on div "Отправить рассылку" at bounding box center [808, 66] width 88 height 12
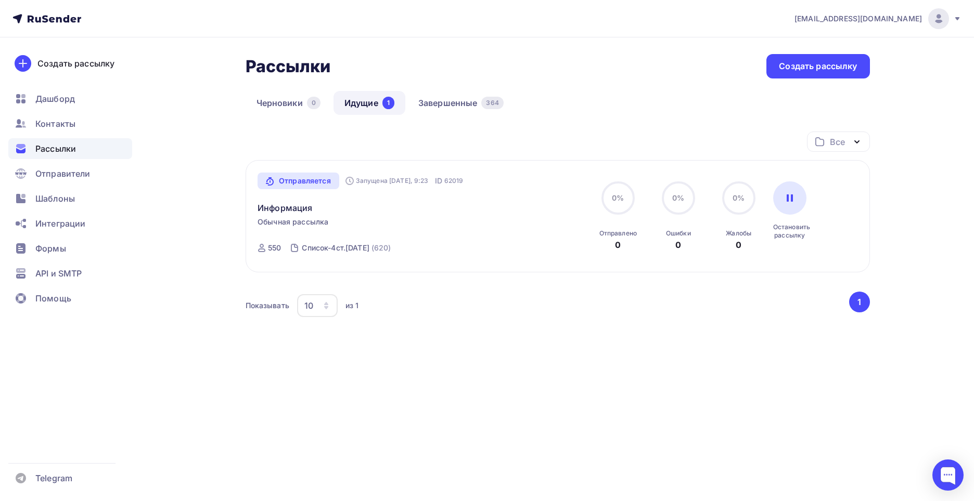
drag, startPoint x: 380, startPoint y: 495, endPoint x: 288, endPoint y: 458, distance: 98.9
click at [342, 480] on div "[EMAIL_ADDRESS][DOMAIN_NAME] Аккаунт Тарифы Выйти Создать рассылку [GEOGRAPHIC_…" at bounding box center [487, 250] width 974 height 501
